Goal: Subscribe to service/newsletter

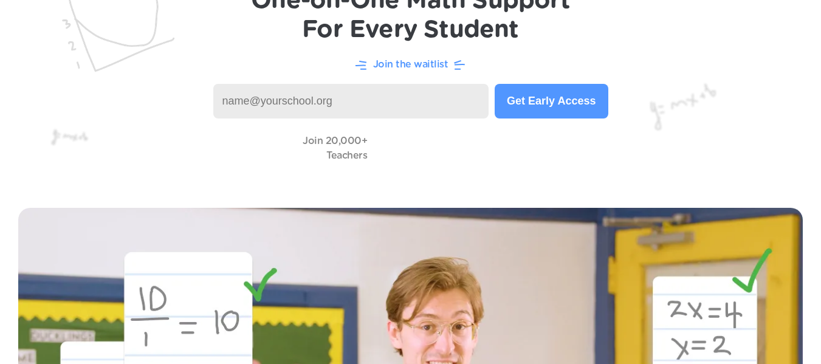
scroll to position [121, 0]
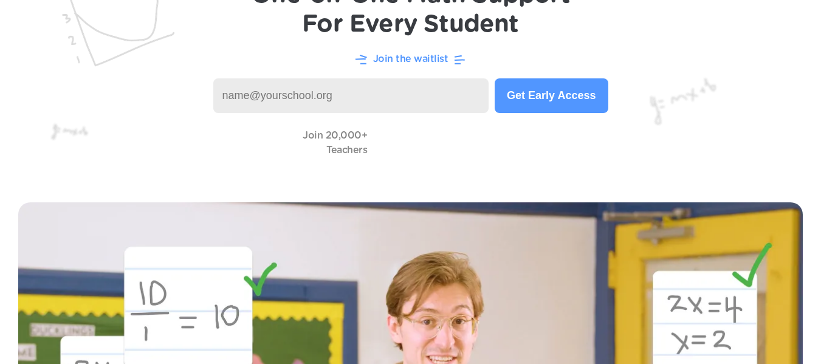
click at [409, 95] on input at bounding box center [351, 95] width 276 height 35
type input "[PERSON_NAME][EMAIL_ADDRESS][PERSON_NAME][DOMAIN_NAME]"
click at [505, 96] on button "Get Early Access" at bounding box center [550, 95] width 113 height 35
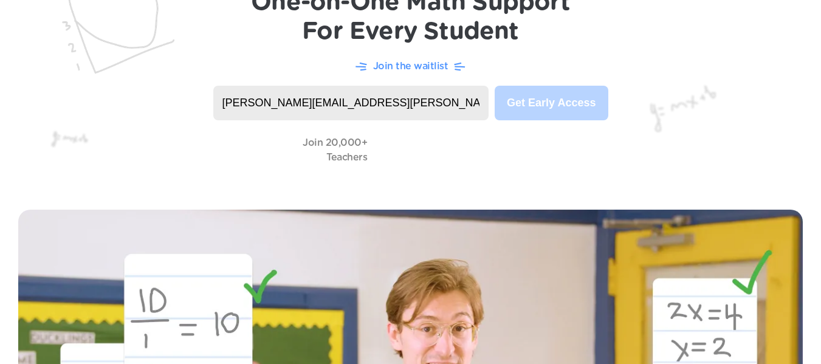
scroll to position [0, 0]
